Goal: Task Accomplishment & Management: Manage account settings

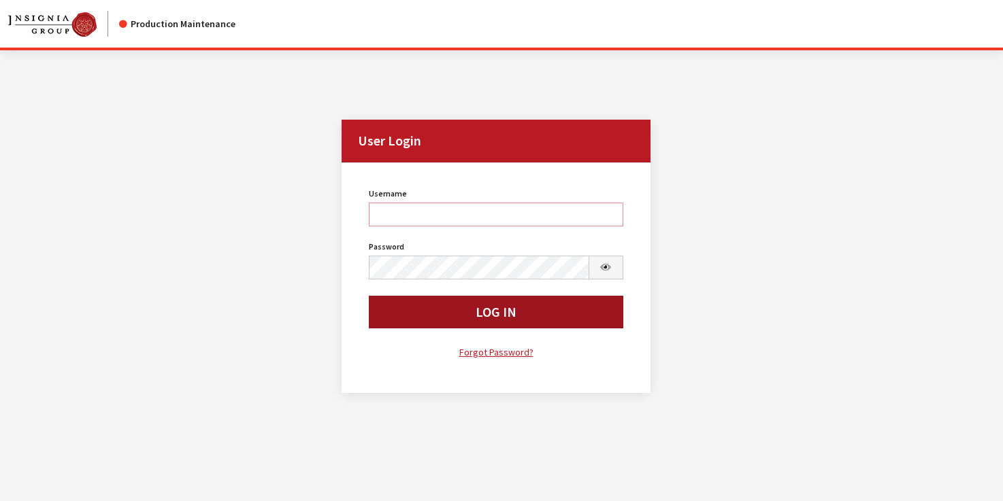
type input "rgoodwin"
click at [424, 303] on button "Log In" at bounding box center [496, 312] width 254 height 33
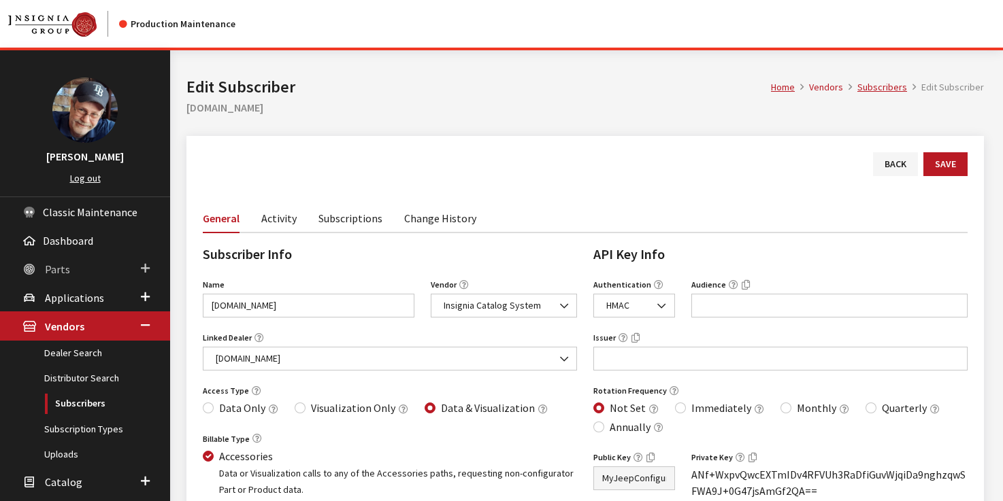
click at [61, 269] on span "Parts" at bounding box center [57, 270] width 25 height 14
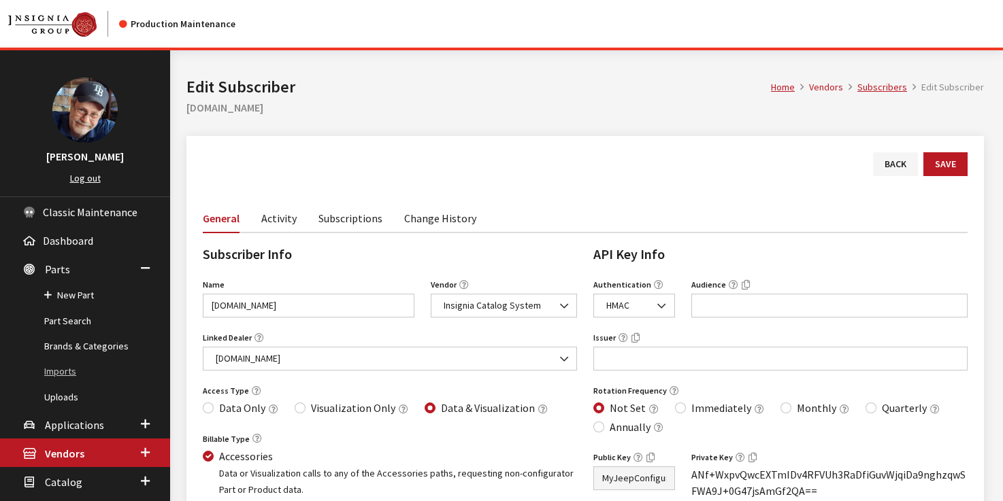
click at [68, 373] on link "Imports" at bounding box center [85, 371] width 170 height 25
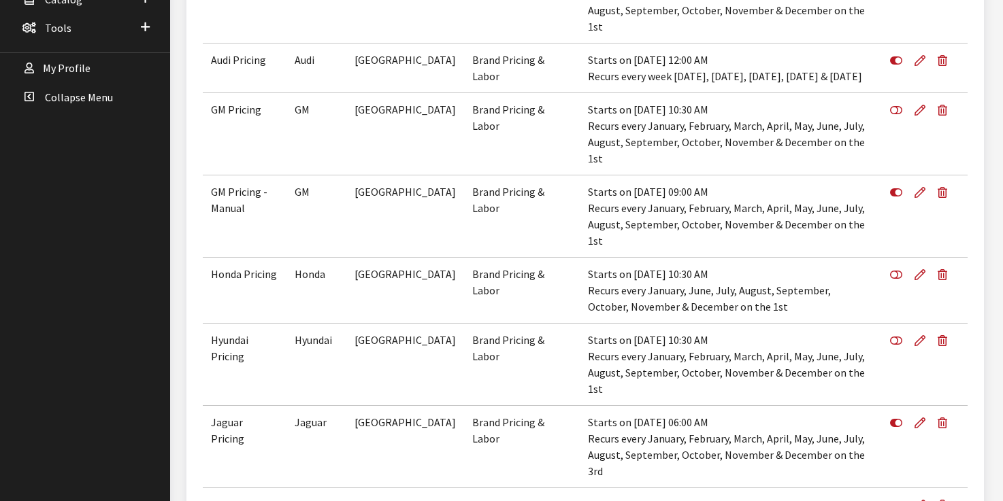
scroll to position [536, 0]
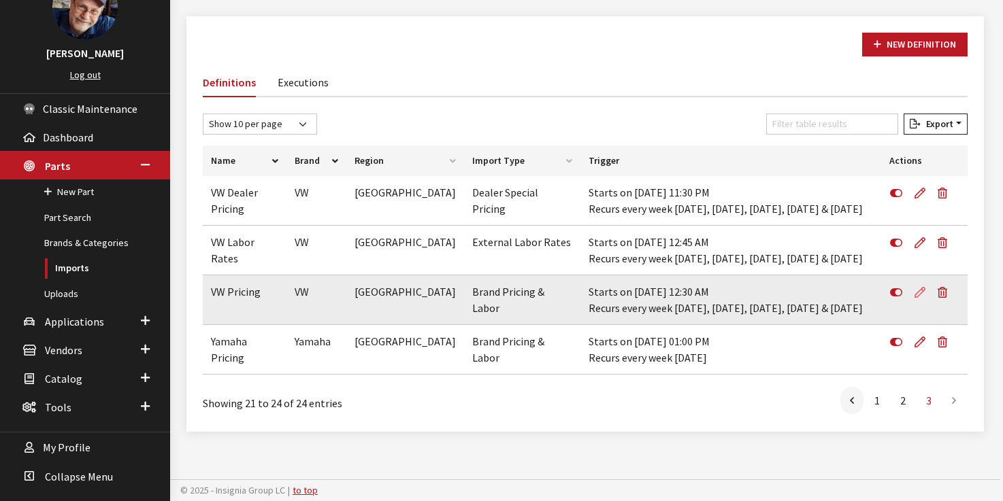
click at [917, 293] on icon at bounding box center [919, 293] width 11 height 11
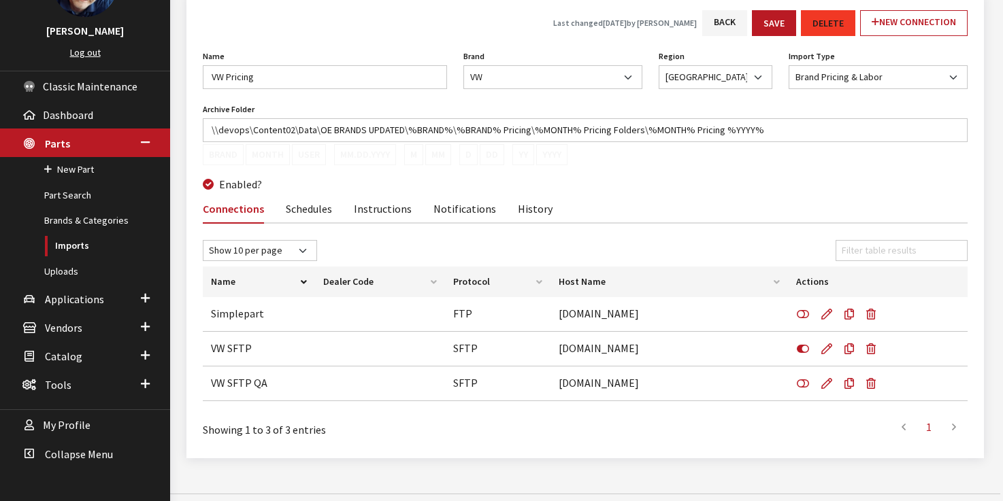
scroll to position [140, 0]
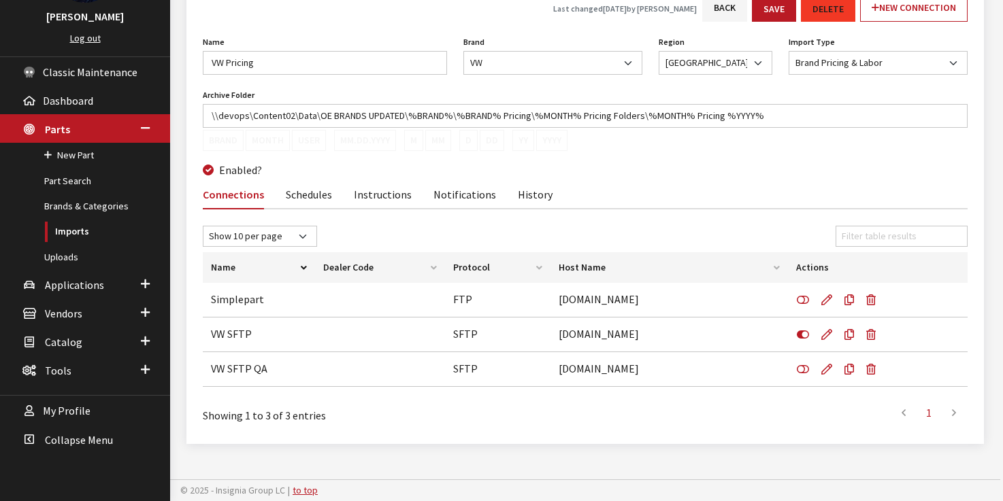
click at [308, 191] on link "Schedules" at bounding box center [309, 194] width 46 height 29
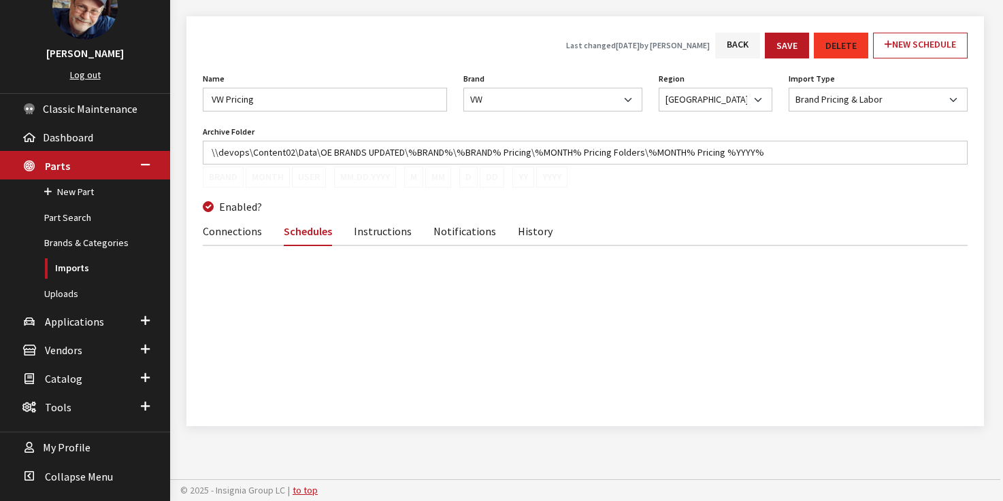
scroll to position [103, 0]
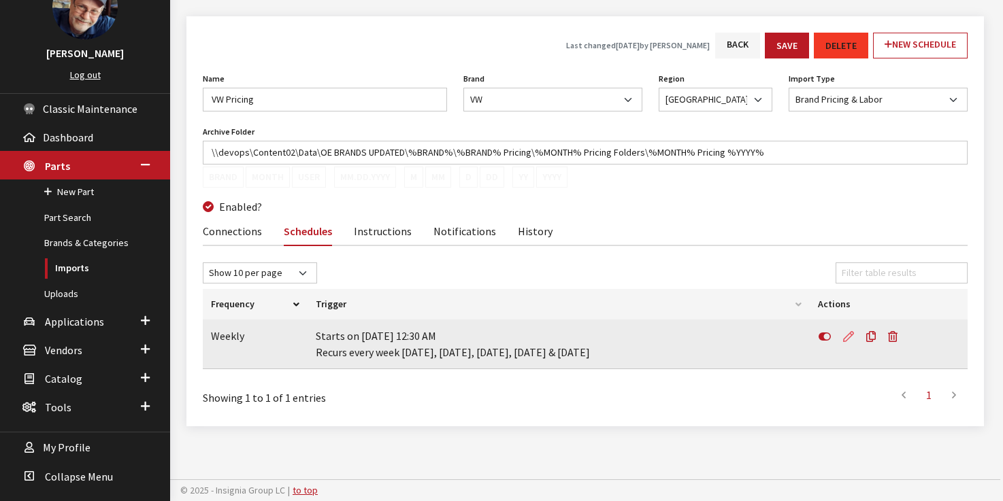
click at [849, 334] on icon at bounding box center [848, 337] width 11 height 11
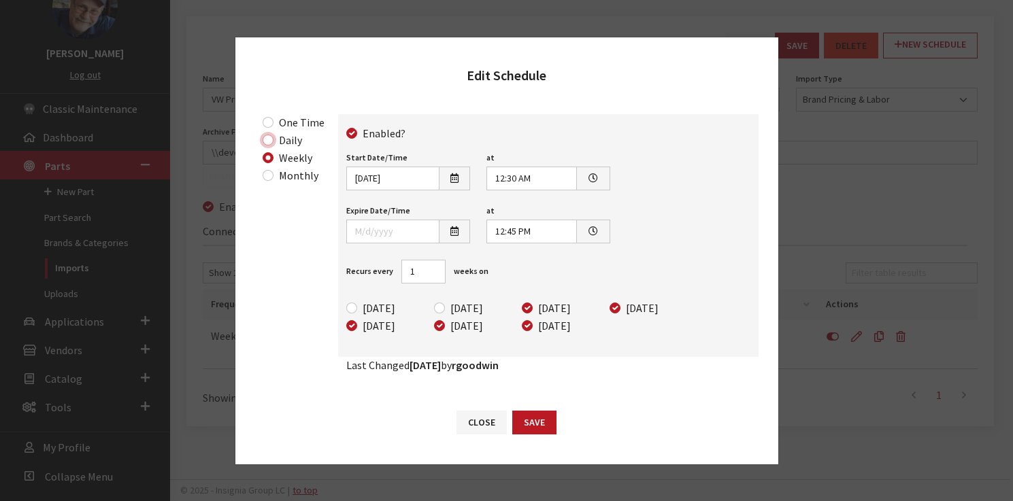
click at [267, 141] on input "Daily" at bounding box center [268, 140] width 11 height 11
radio input "true"
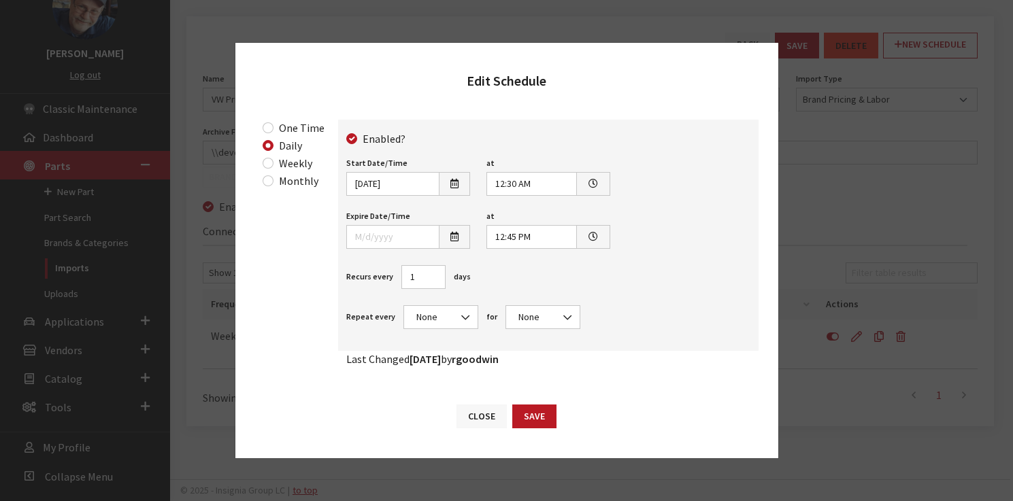
click at [477, 416] on button "Close" at bounding box center [481, 417] width 50 height 24
